Goal: Task Accomplishment & Management: Use online tool/utility

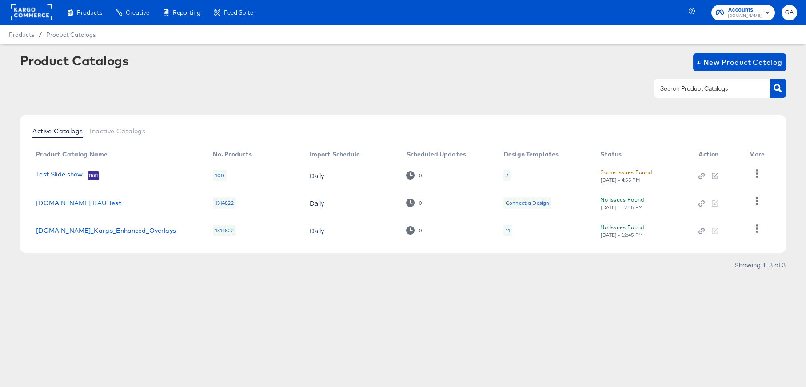
click at [512, 251] on div "Active Catalogs Inactive Catalogs Product Catalog Name No. Products Import Sche…" at bounding box center [402, 184] width 765 height 139
click at [754, 228] on icon "button" at bounding box center [757, 228] width 8 height 8
click at [718, 189] on div "HUD Checks (Internal)" at bounding box center [720, 184] width 89 height 14
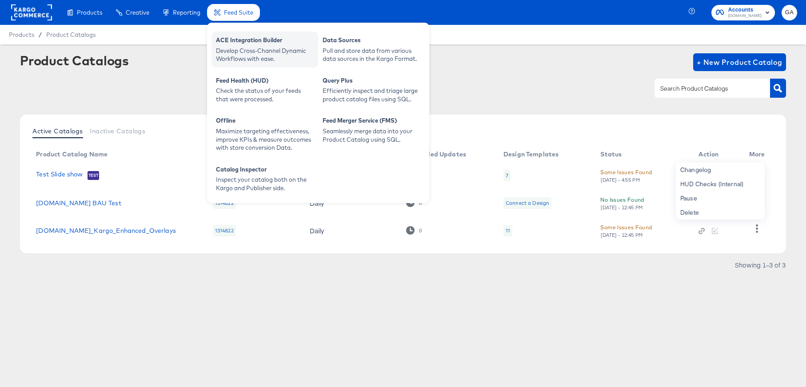
click at [235, 47] on div "Develop Cross-Channel Dynamic Workflows with ease." at bounding box center [265, 55] width 98 height 16
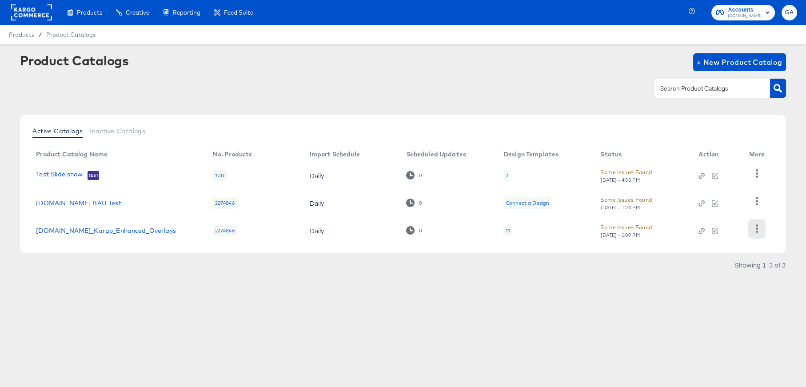
click at [761, 229] on button "button" at bounding box center [757, 229] width 16 height 18
click at [722, 183] on div "HUD Checks (Internal)" at bounding box center [720, 184] width 89 height 14
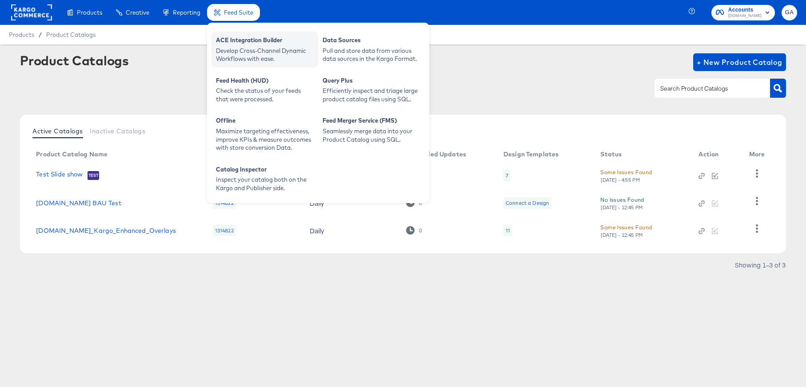
click at [246, 47] on div "Develop Cross-Channel Dynamic Workflows with ease." at bounding box center [265, 55] width 98 height 16
